Goal: Information Seeking & Learning: Understand process/instructions

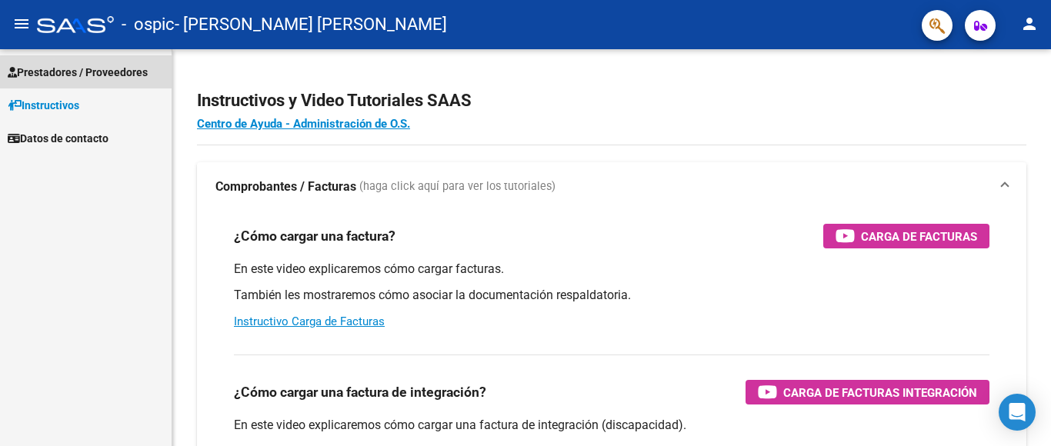
click at [75, 72] on span "Prestadores / Proveedores" at bounding box center [78, 72] width 140 height 17
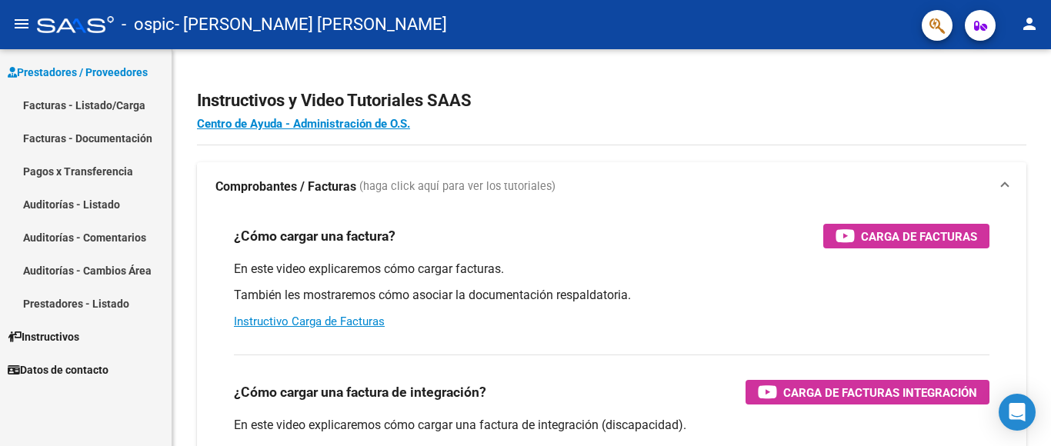
click at [82, 104] on link "Facturas - Listado/Carga" at bounding box center [86, 105] width 172 height 33
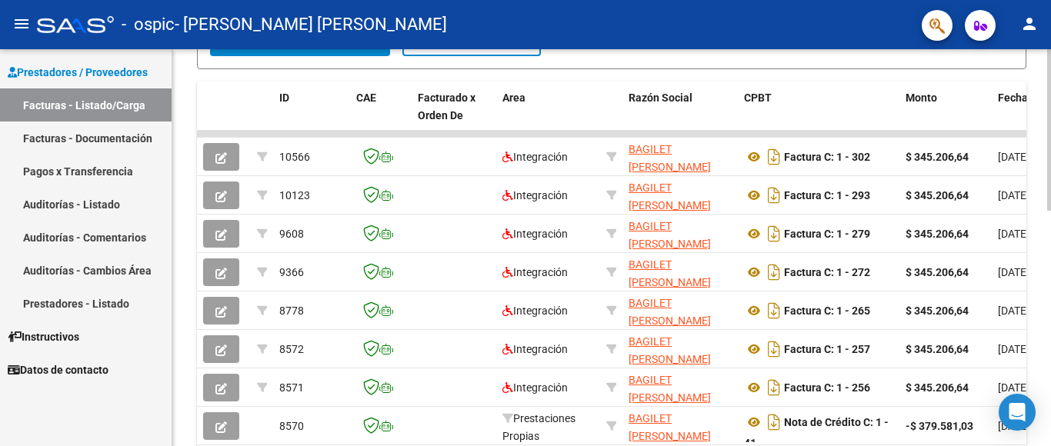
click at [1047, 372] on div at bounding box center [1049, 247] width 4 height 397
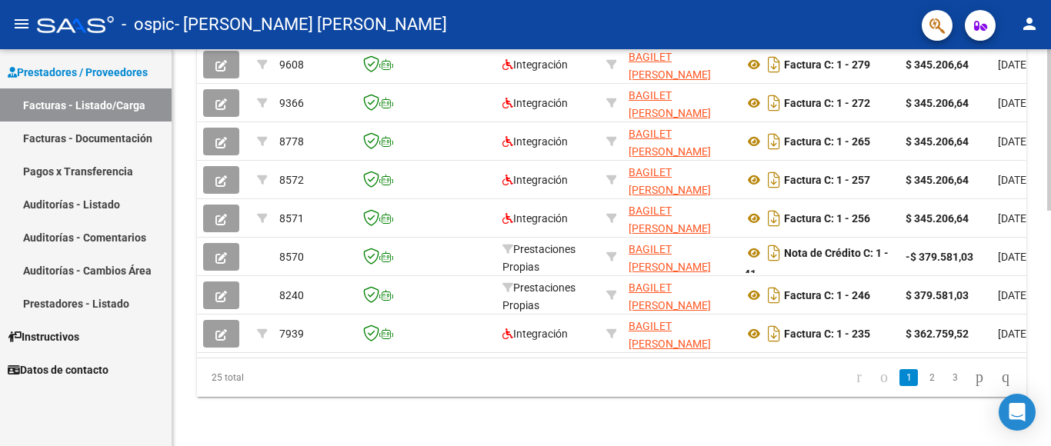
click at [1047, 372] on div at bounding box center [1049, 247] width 4 height 397
click at [1047, 211] on div at bounding box center [1049, 130] width 4 height 162
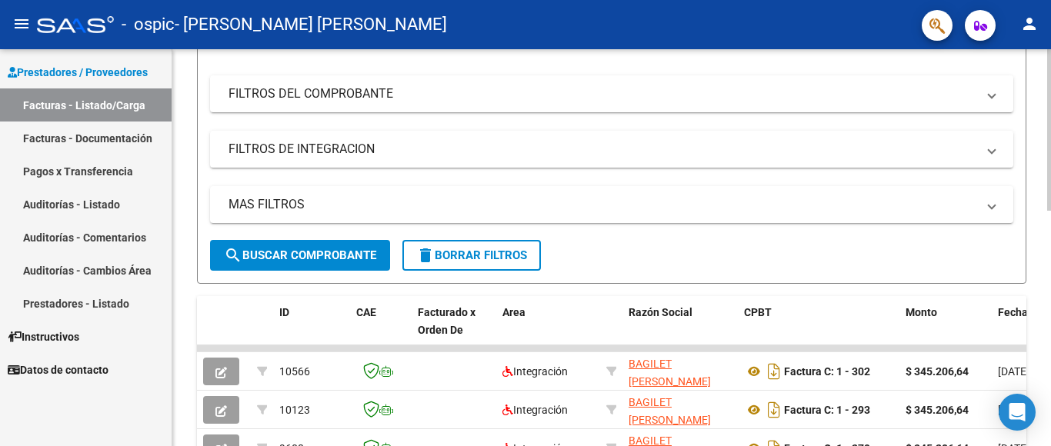
click at [1050, 88] on div at bounding box center [1049, 247] width 4 height 397
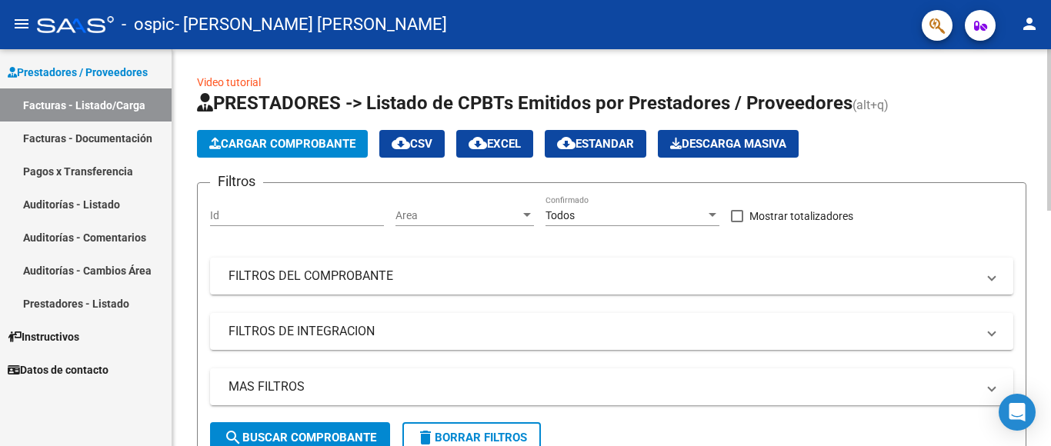
click at [1050, 88] on div at bounding box center [1049, 247] width 4 height 397
click at [1051, 109] on div at bounding box center [1049, 130] width 4 height 162
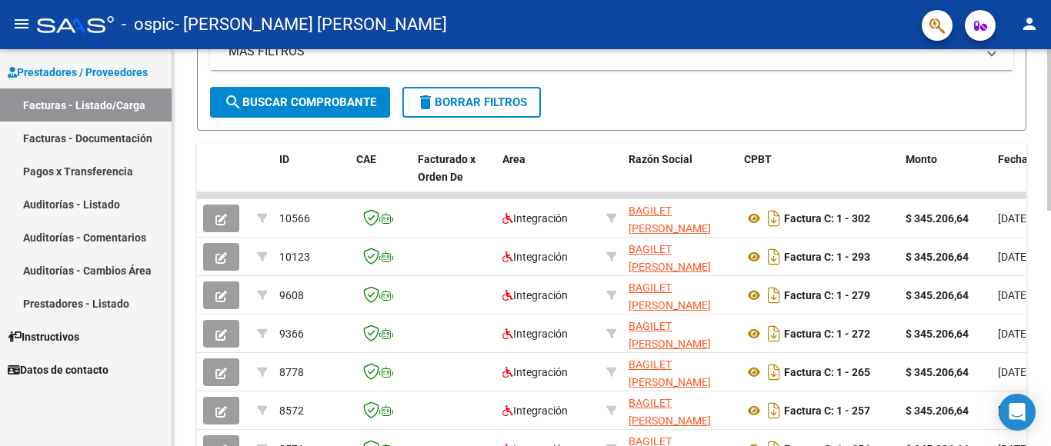
scroll to position [339, 0]
